Goal: Information Seeking & Learning: Learn about a topic

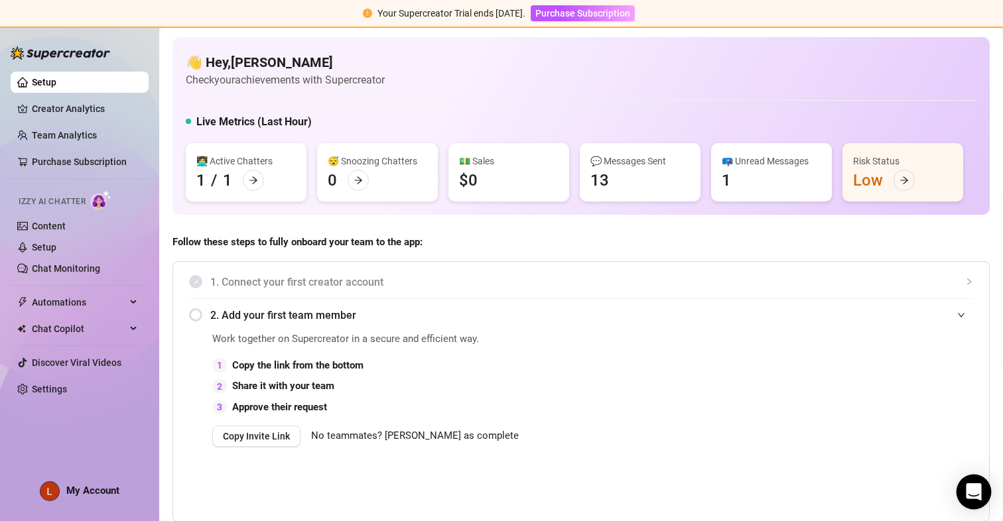
click at [972, 488] on icon "Open Intercom Messenger" at bounding box center [973, 492] width 15 height 17
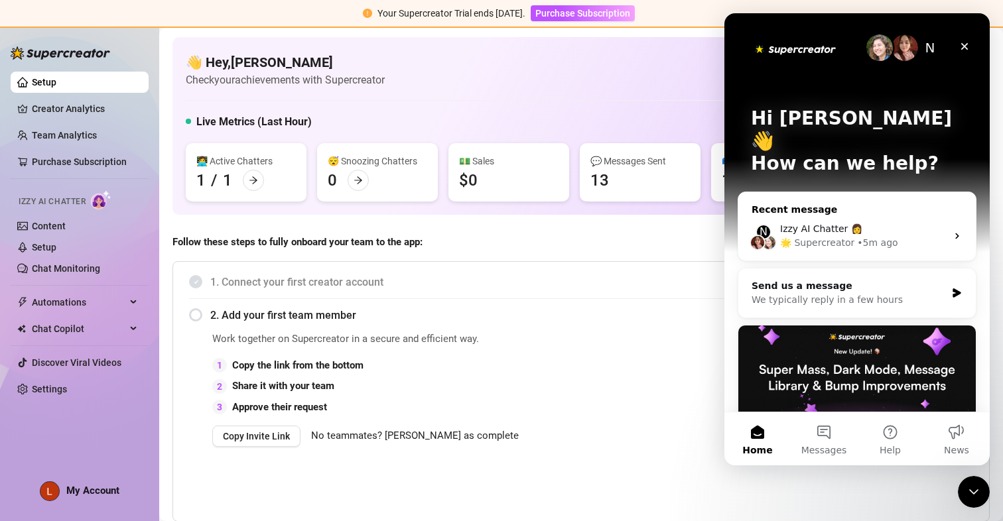
click at [922, 222] on div "Izzy AI Chatter 👩" at bounding box center [863, 229] width 167 height 14
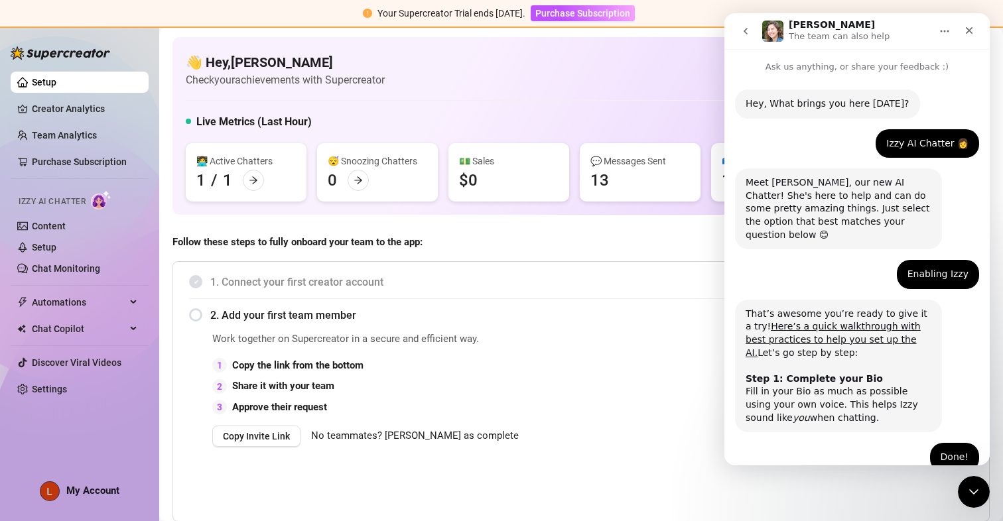
scroll to position [5, 0]
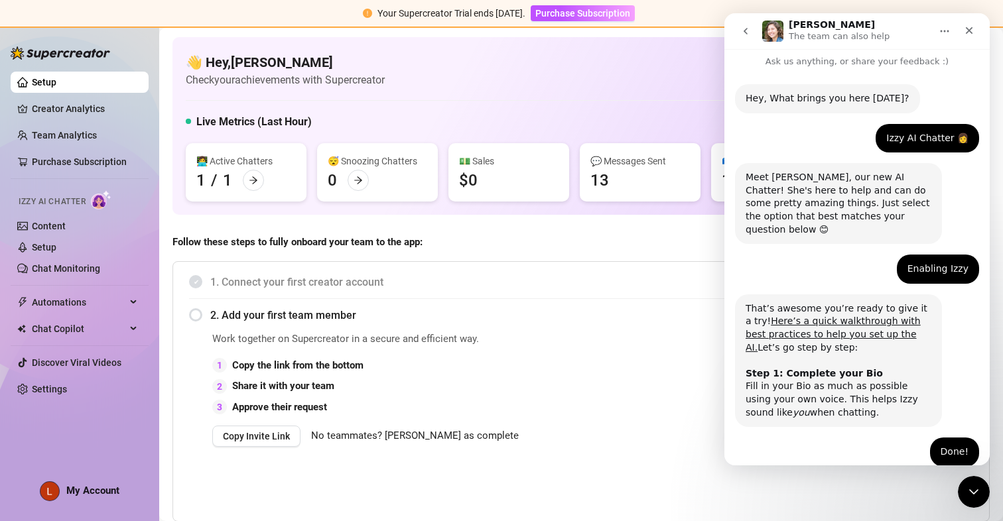
click at [958, 446] on div "Done!" at bounding box center [955, 452] width 28 height 13
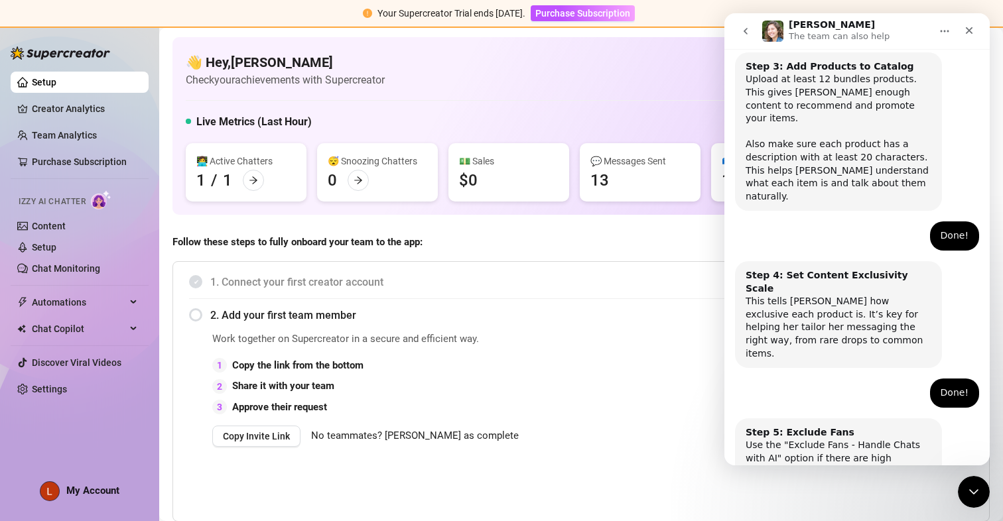
scroll to position [0, 0]
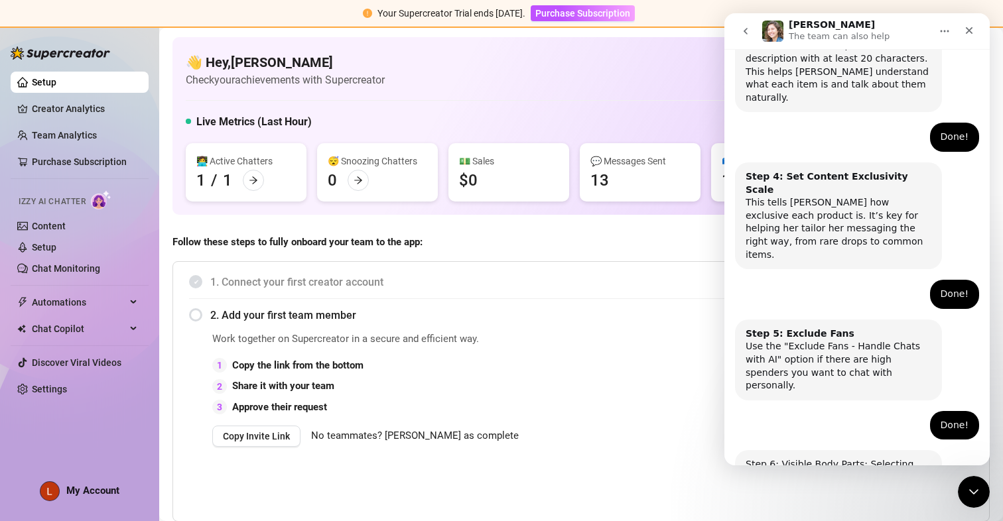
scroll to position [691, 0]
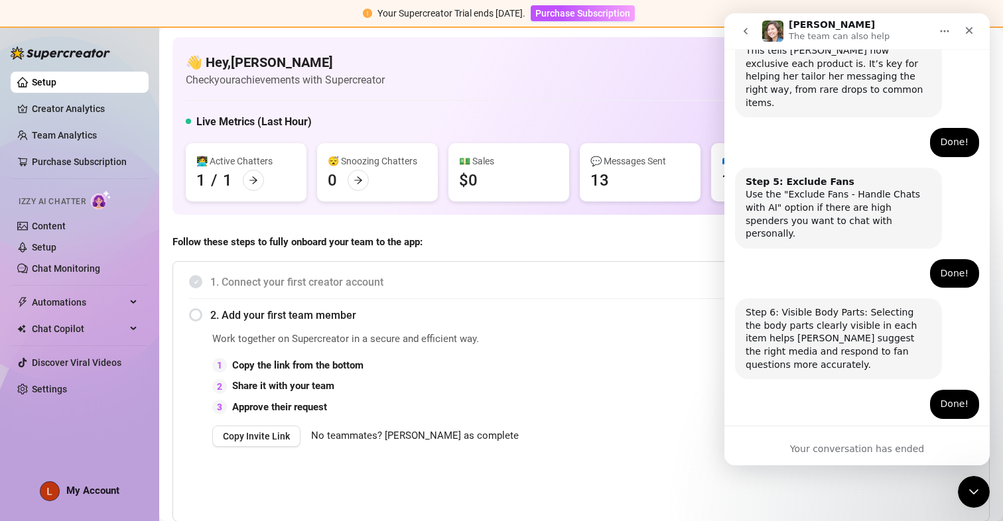
scroll to position [0, 0]
drag, startPoint x: 791, startPoint y: 366, endPoint x: 748, endPoint y: 312, distance: 68.5
click at [748, 430] on div "Amazing! Thanks for letting us know, I’ll review your bio now and make sure eve…" at bounding box center [838, 470] width 207 height 81
copy div "Amazing! Thanks for letting us know, I’ll review your bio now and make sure eve…"
click at [969, 32] on icon "Close" at bounding box center [969, 30] width 11 height 11
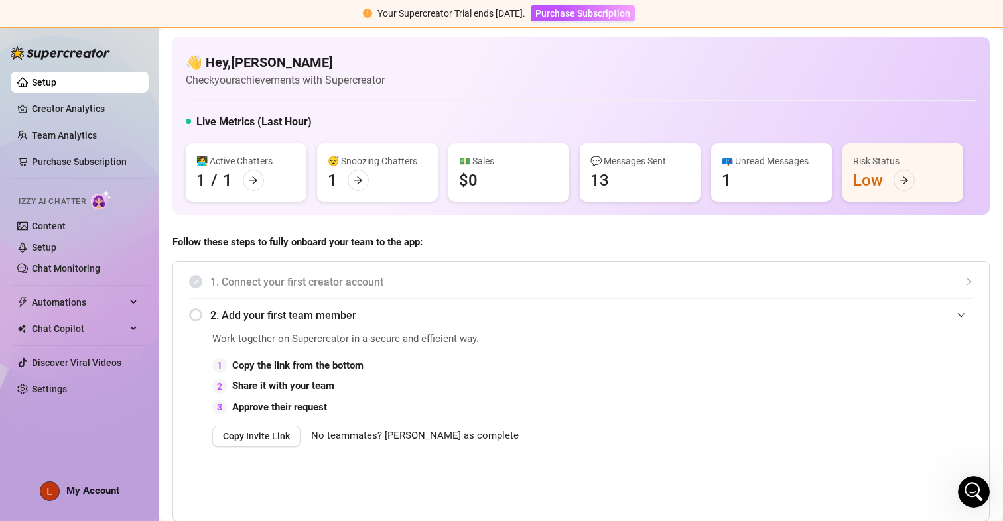
click at [971, 494] on icon "Open Intercom Messenger" at bounding box center [973, 492] width 9 height 11
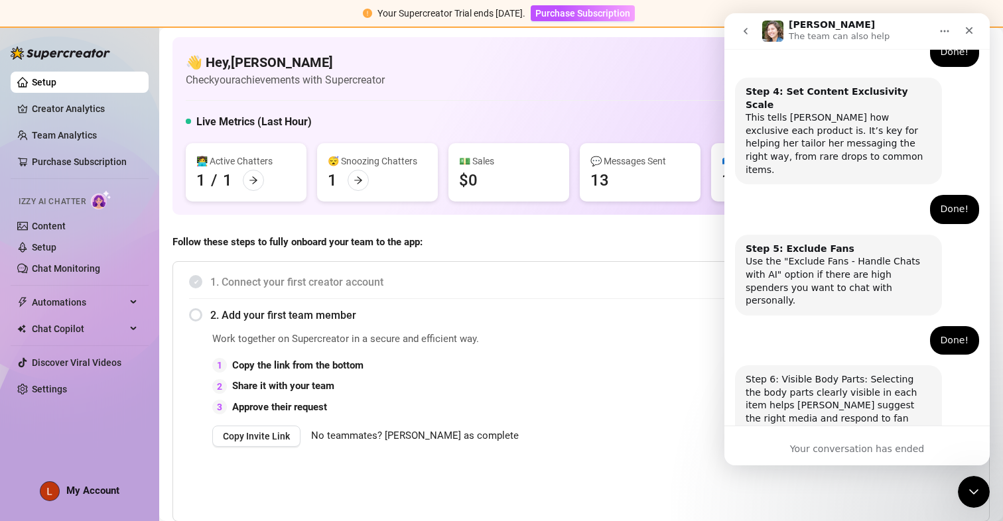
scroll to position [825, 0]
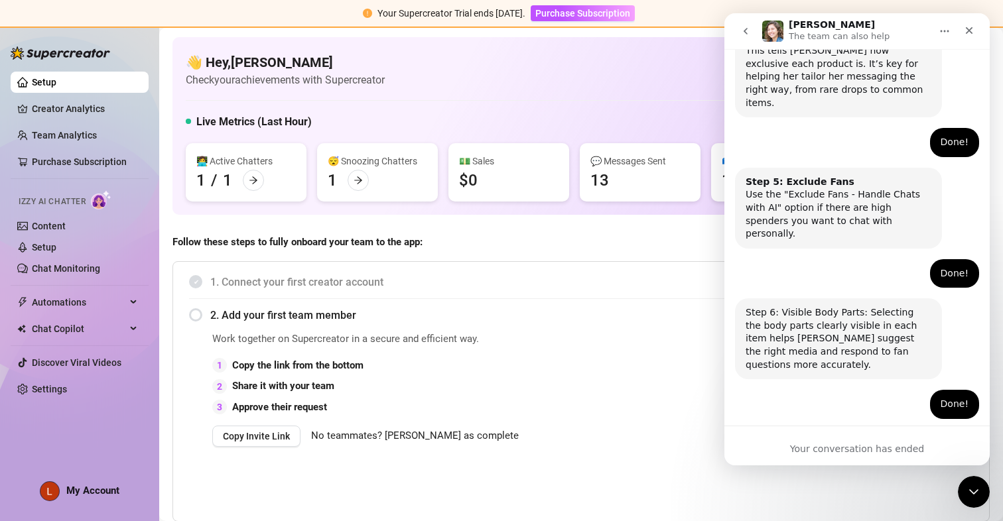
drag, startPoint x: 792, startPoint y: 372, endPoint x: 725, endPoint y: 305, distance: 94.3
copy div "[PERSON_NAME] • 18m ago Amazing! Thanks for letting us know, I’ll review your b…"
click at [32, 99] on link "Creator Analytics" at bounding box center [85, 108] width 106 height 21
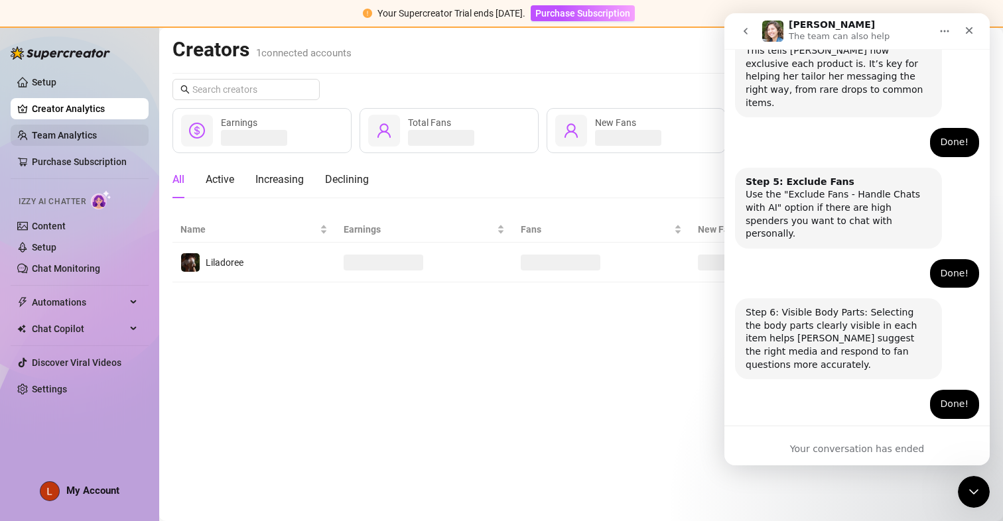
click at [54, 130] on link "Team Analytics" at bounding box center [64, 135] width 65 height 11
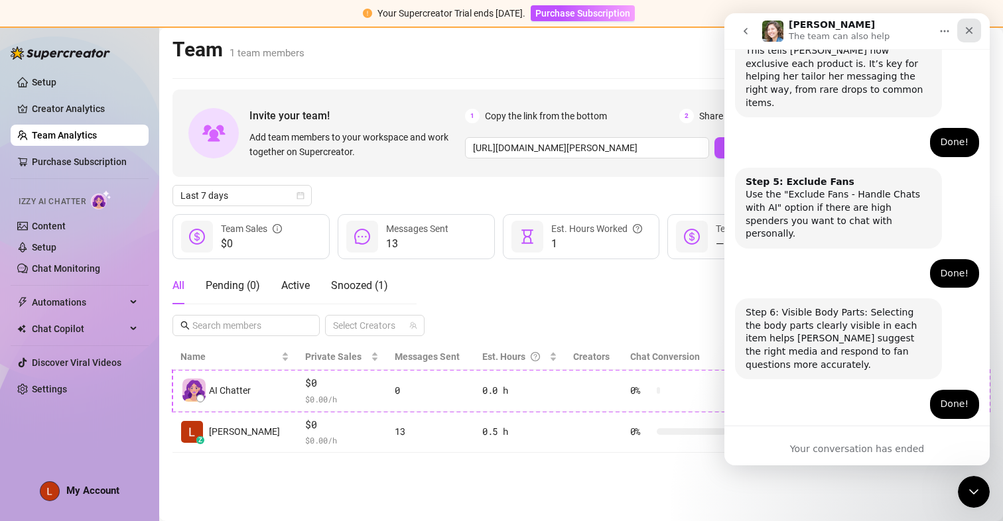
click at [967, 34] on icon "Close" at bounding box center [969, 30] width 11 height 11
